Goal: Task Accomplishment & Management: Use online tool/utility

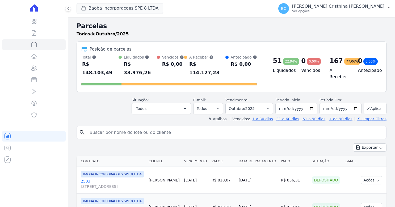
select select
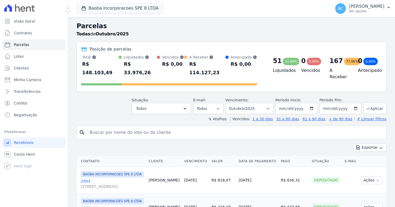
select select
click at [114, 127] on input "search" at bounding box center [235, 132] width 298 height 11
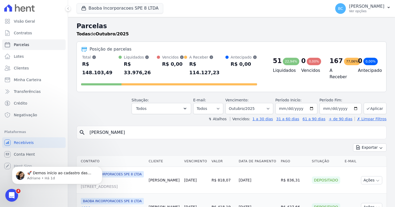
type input "[PERSON_NAME]"
select select
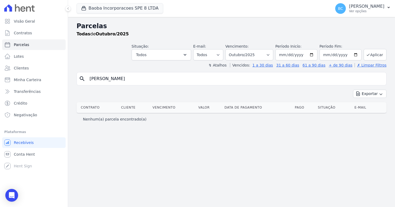
click at [107, 78] on input "[PERSON_NAME]" at bounding box center [235, 78] width 298 height 11
drag, startPoint x: 107, startPoint y: 78, endPoint x: 54, endPoint y: 62, distance: 55.3
click at [54, 62] on div "Visão Geral Contratos [GEOGRAPHIC_DATA] Lotes Clientes Minha Carteira Transferê…" at bounding box center [197, 103] width 395 height 207
click at [12, 44] on link "Parcelas" at bounding box center [34, 44] width 64 height 11
select select
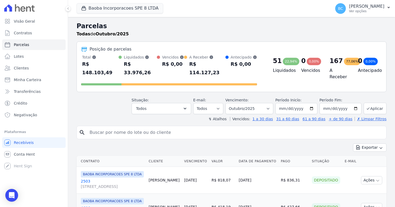
click at [118, 82] on div "Posição de parcelas Total Soma das parcelas pagas, vencidas, em aberto e agenda…" at bounding box center [232, 66] width 310 height 50
click at [98, 127] on input "search" at bounding box center [235, 132] width 298 height 11
type input "[PERSON_NAME]"
select select
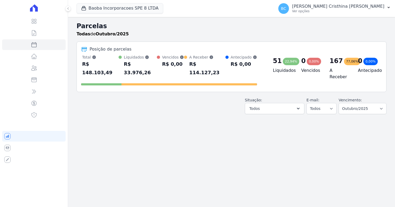
select select
click at [32, 35] on icon at bounding box center [34, 33] width 6 height 6
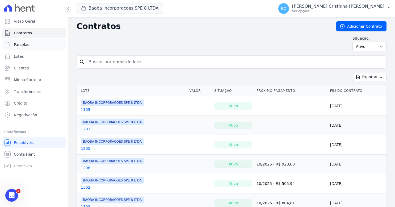
click at [7, 44] on icon at bounding box center [7, 44] width 6 height 6
select select
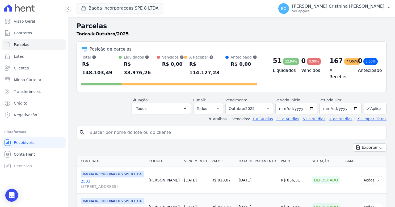
click at [96, 127] on input "search" at bounding box center [235, 132] width 298 height 11
type input "kawana"
select select
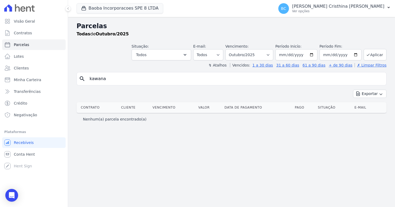
click at [107, 79] on input "kawana" at bounding box center [235, 78] width 298 height 11
select select
click at [314, 55] on input "[DATE]" at bounding box center [296, 54] width 42 height 11
click at [152, 74] on input "kawana" at bounding box center [235, 78] width 298 height 11
